Goal: Check status: Check status

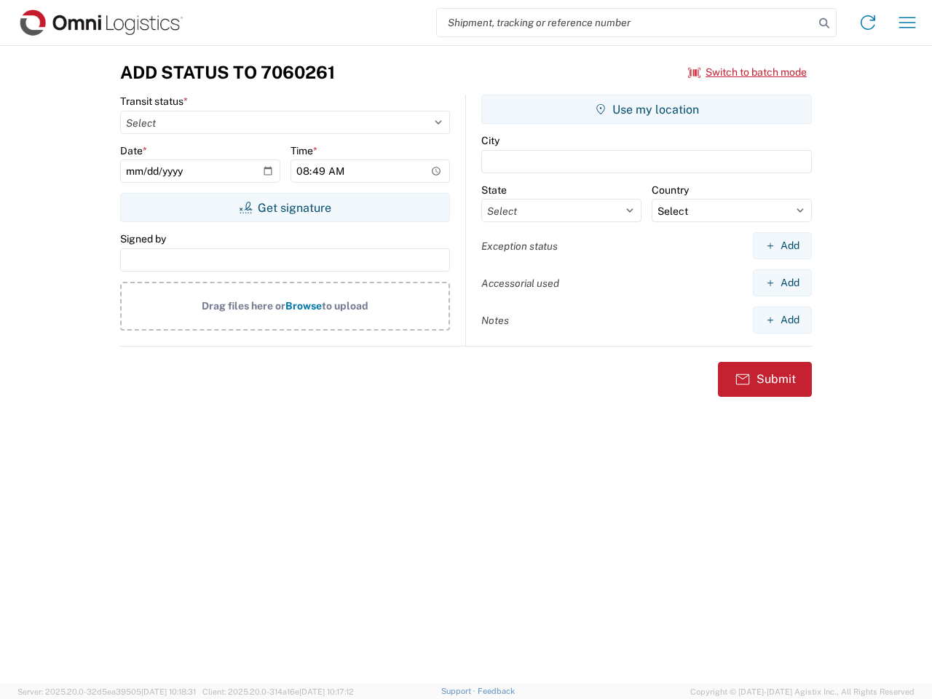
click at [625, 23] on input "search" at bounding box center [625, 23] width 377 height 28
click at [824, 23] on icon at bounding box center [824, 23] width 20 height 20
click at [868, 23] on icon at bounding box center [867, 22] width 23 height 23
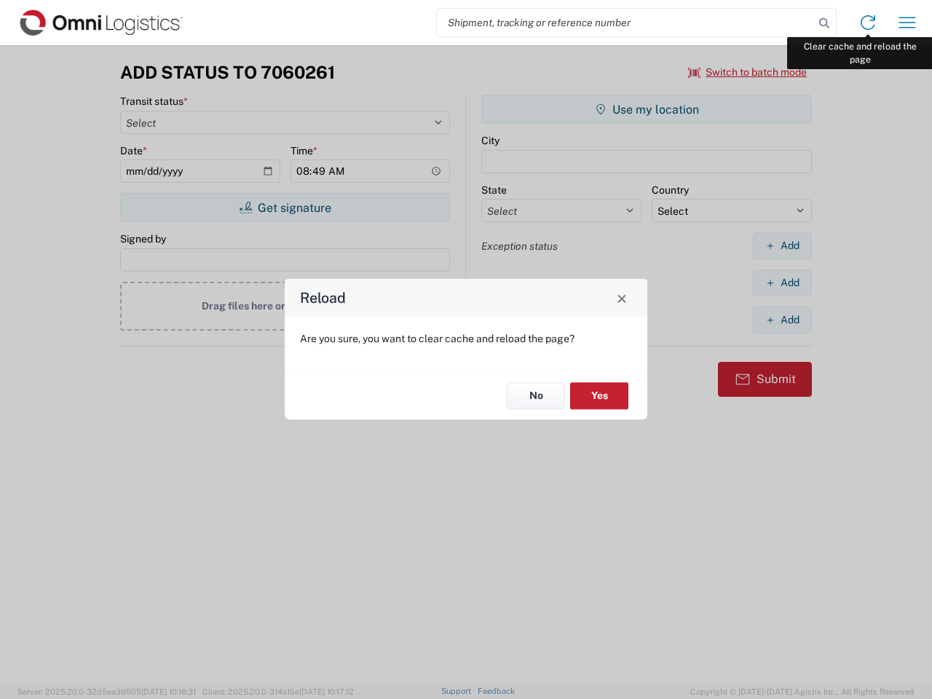
click at [907, 23] on div "Reload Are you sure, you want to clear cache and reload the page? No Yes" at bounding box center [466, 349] width 932 height 699
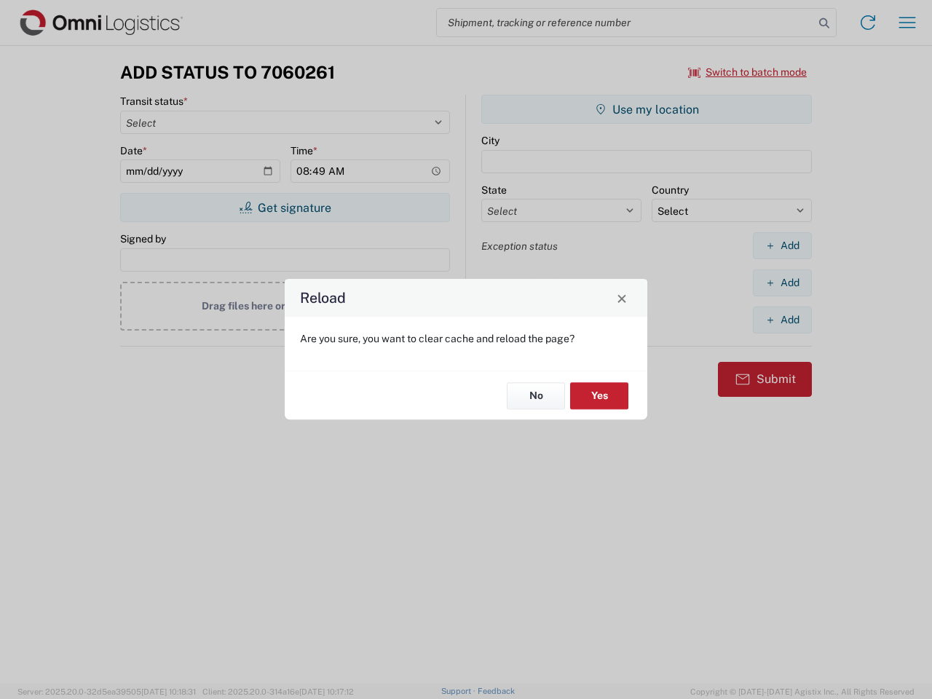
click at [748, 72] on div "Reload Are you sure, you want to clear cache and reload the page? No Yes" at bounding box center [466, 349] width 932 height 699
click at [285, 207] on div "Reload Are you sure, you want to clear cache and reload the page? No Yes" at bounding box center [466, 349] width 932 height 699
click at [646, 109] on div "Reload Are you sure, you want to clear cache and reload the page? No Yes" at bounding box center [466, 349] width 932 height 699
click at [782, 245] on div "Reload Are you sure, you want to clear cache and reload the page? No Yes" at bounding box center [466, 349] width 932 height 699
click at [782, 282] on div "Reload Are you sure, you want to clear cache and reload the page? No Yes" at bounding box center [466, 349] width 932 height 699
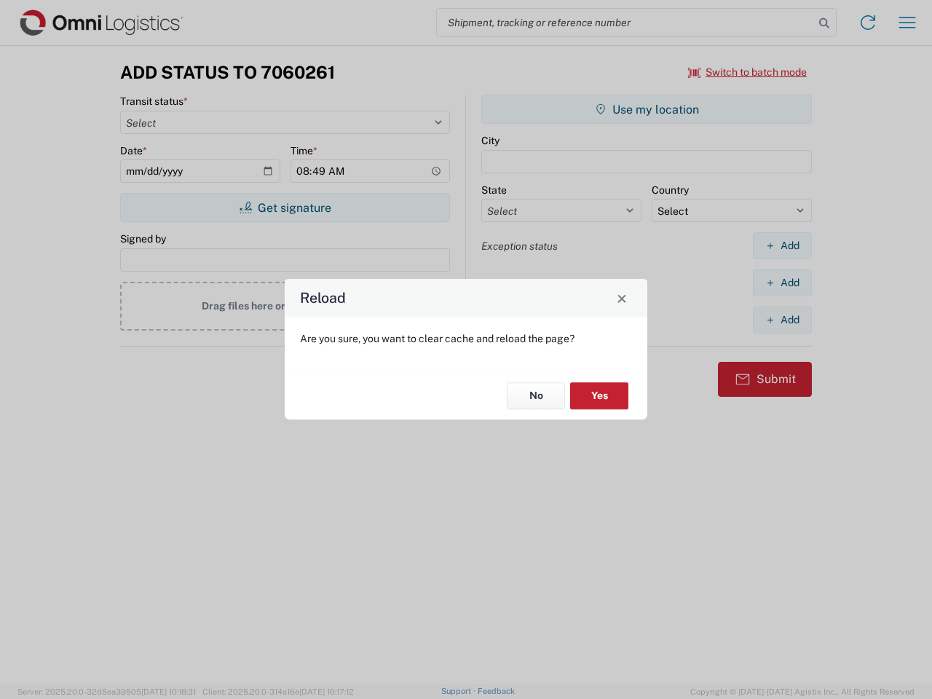
click at [782, 320] on div "Reload Are you sure, you want to clear cache and reload the page? No Yes" at bounding box center [466, 349] width 932 height 699
